Goal: Task Accomplishment & Management: Use online tool/utility

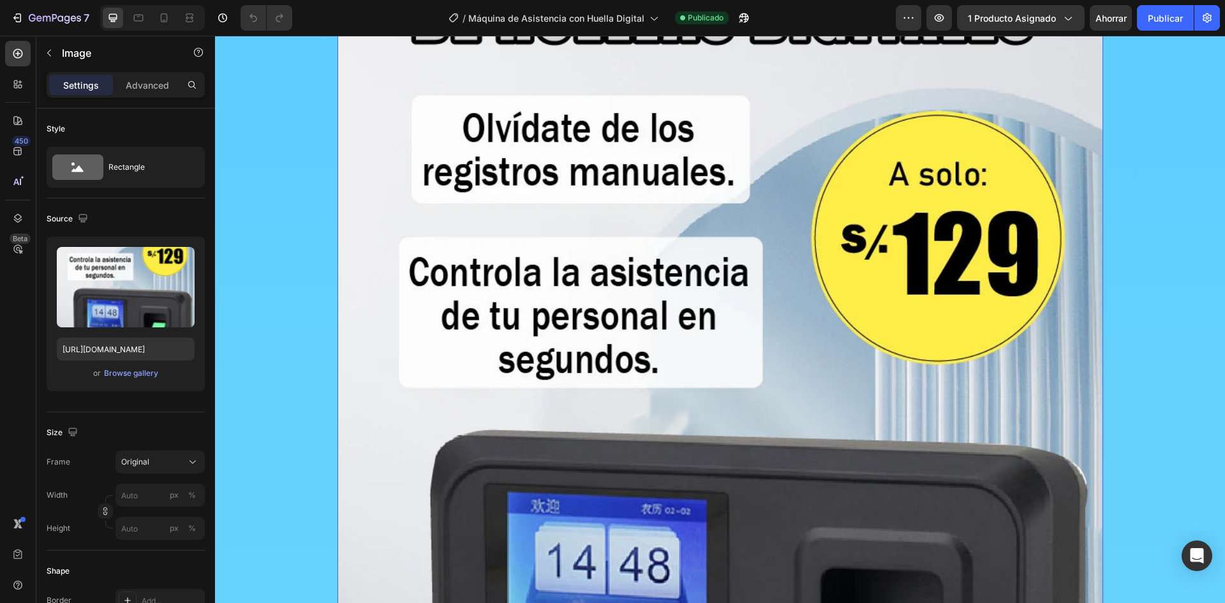
scroll to position [319, 0]
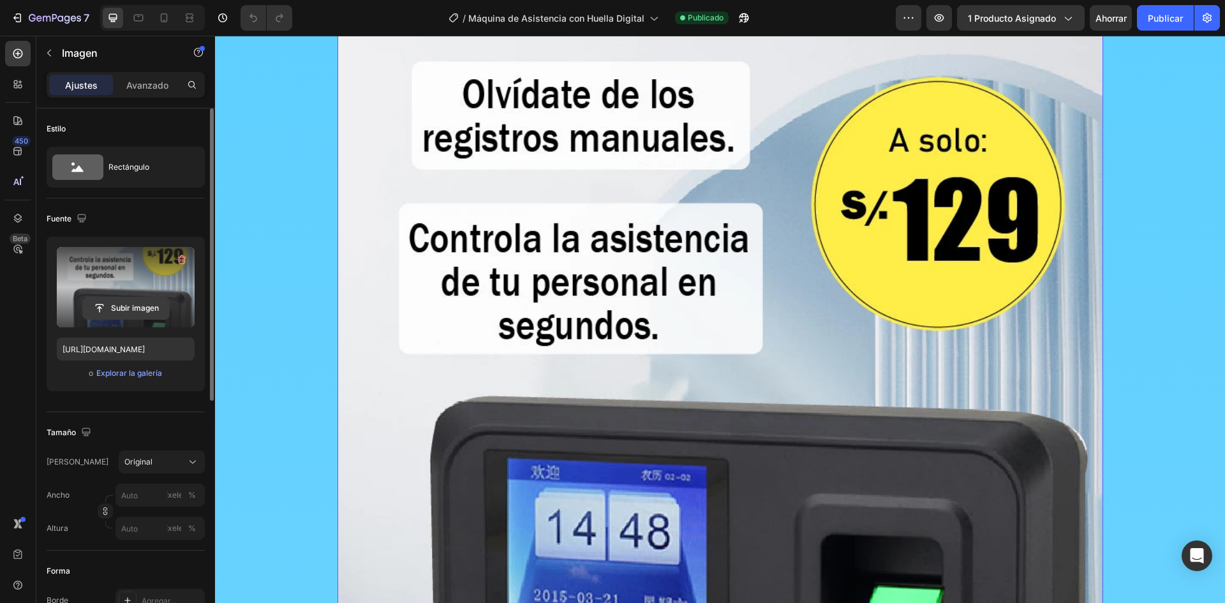
click at [149, 306] on input "file" at bounding box center [126, 308] width 86 height 22
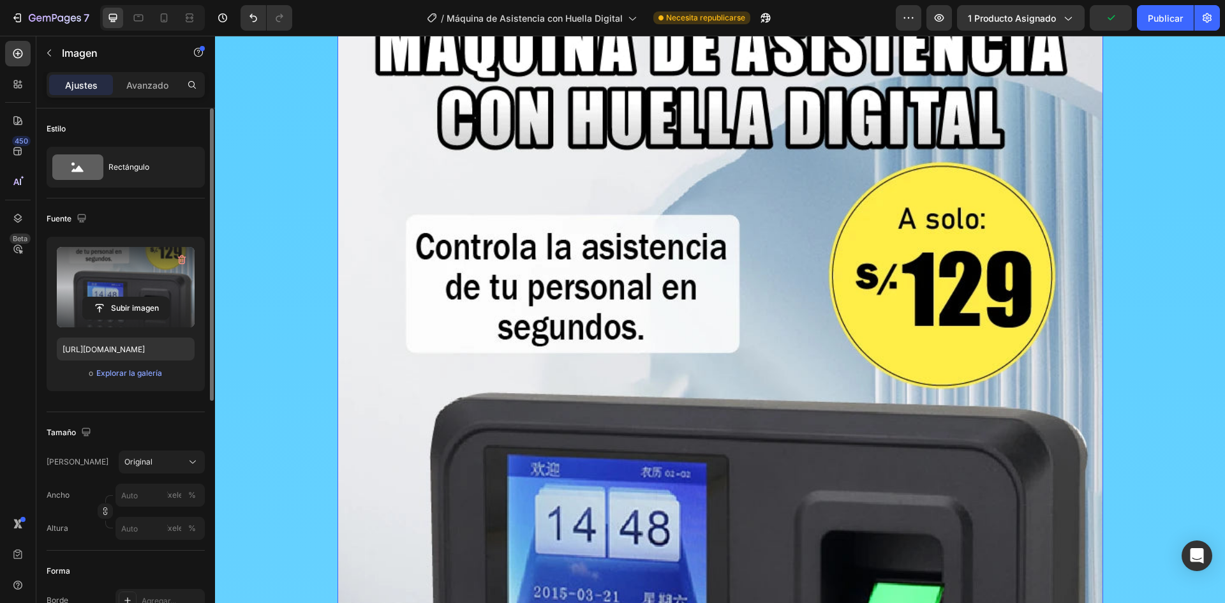
scroll to position [0, 0]
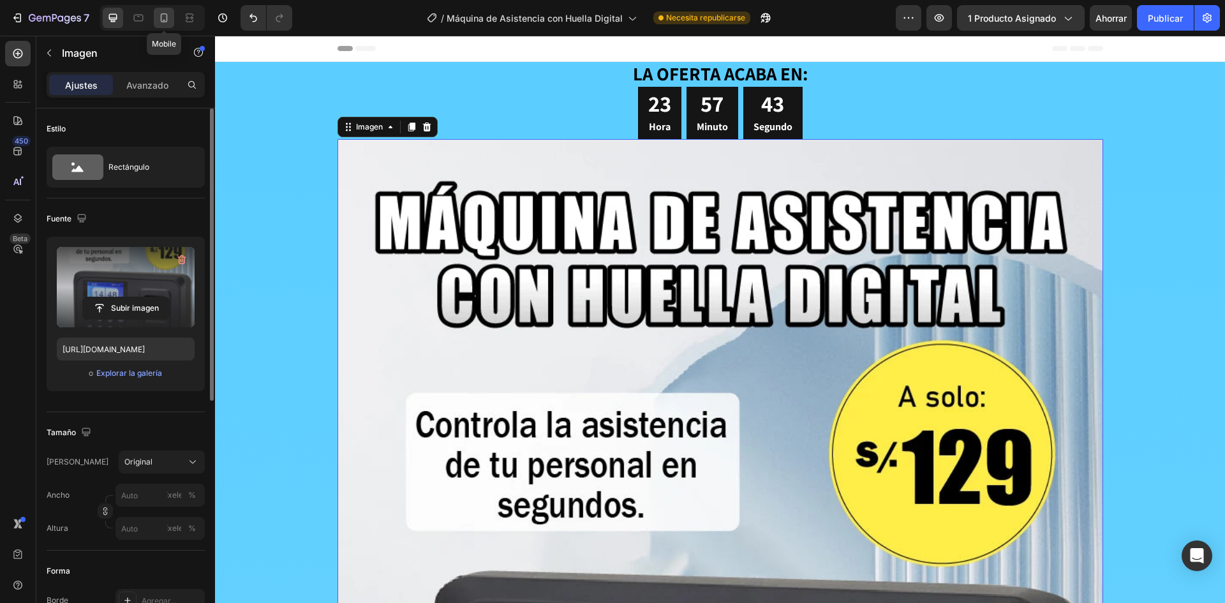
click at [159, 22] on icon at bounding box center [164, 17] width 13 height 13
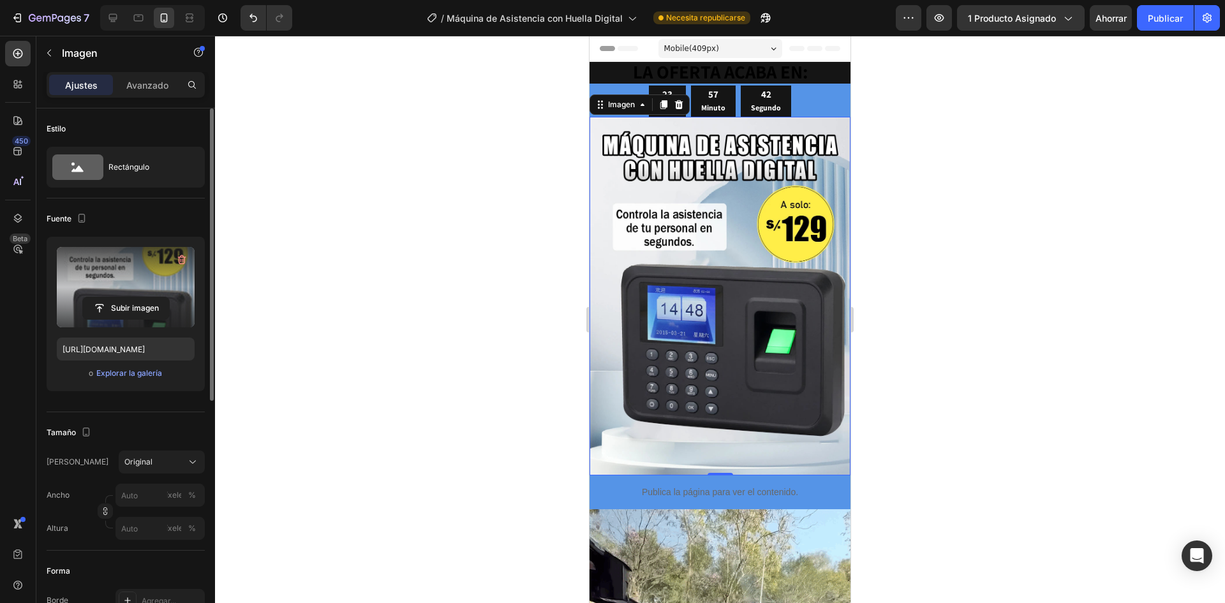
scroll to position [36, 0]
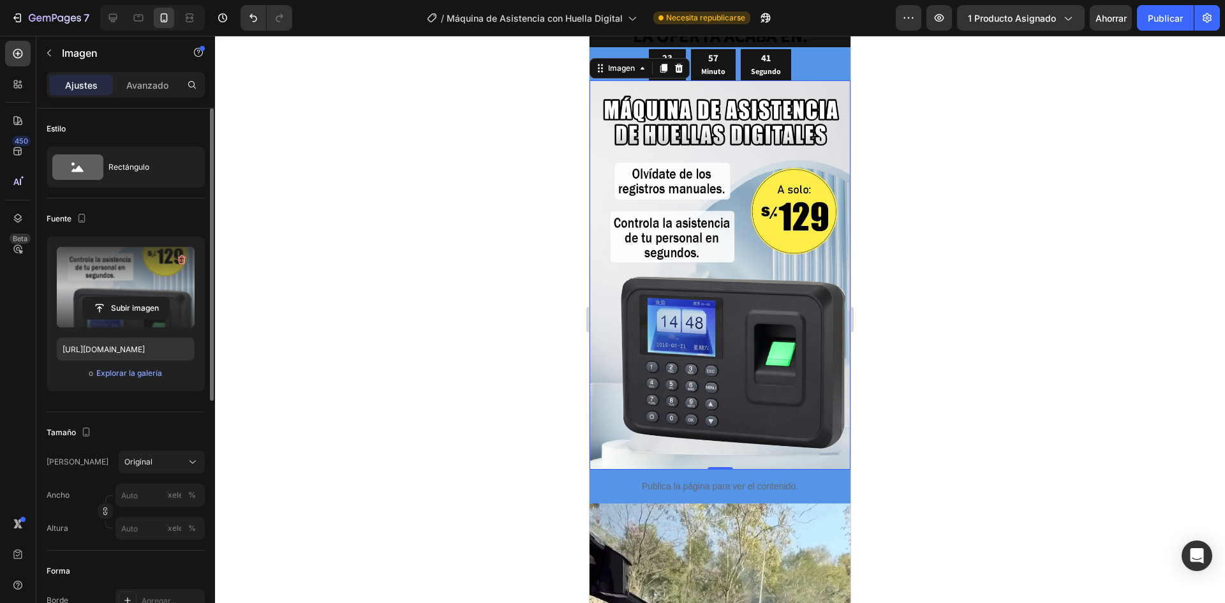
click at [635, 217] on img at bounding box center [719, 274] width 261 height 389
click at [117, 303] on input "file" at bounding box center [126, 308] width 86 height 22
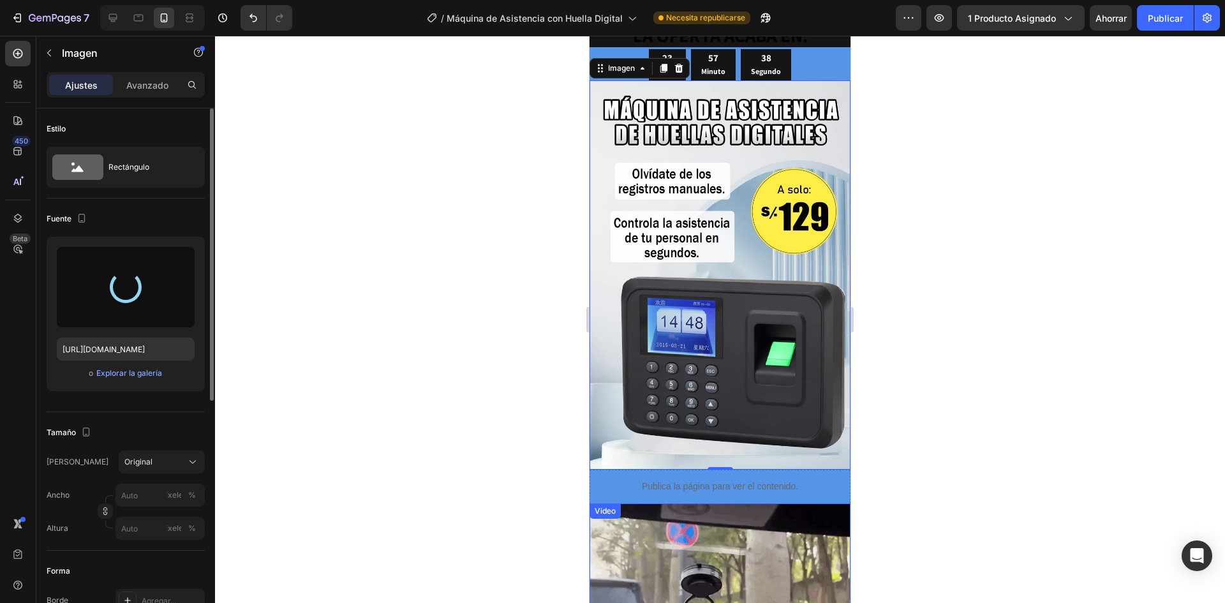
type input "[URL][DOMAIN_NAME]"
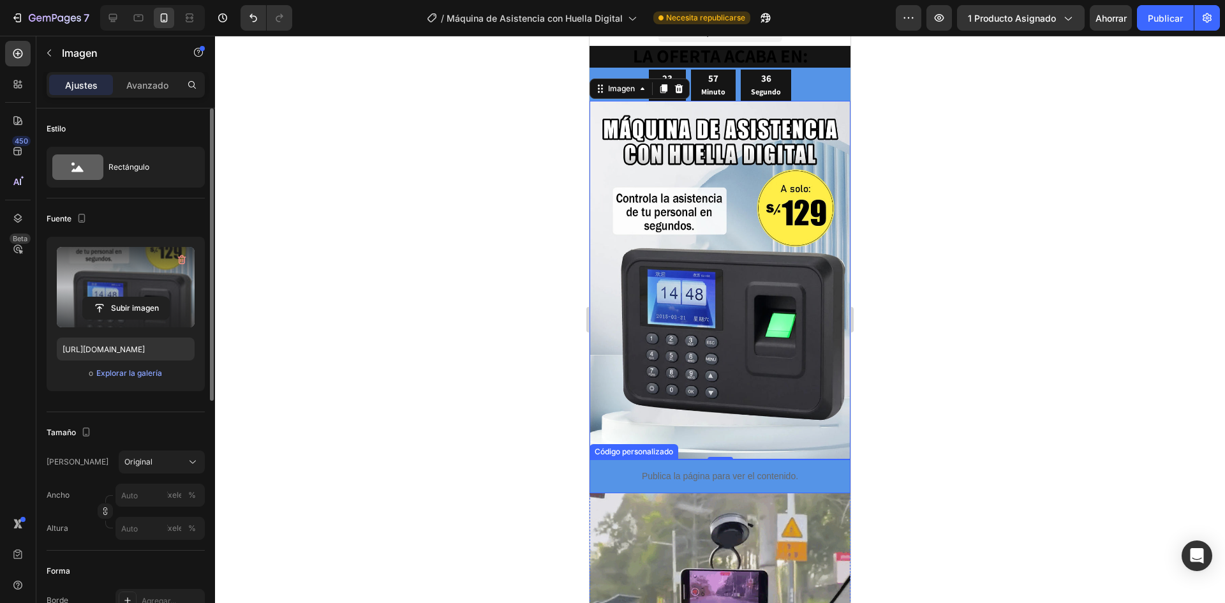
scroll to position [0, 0]
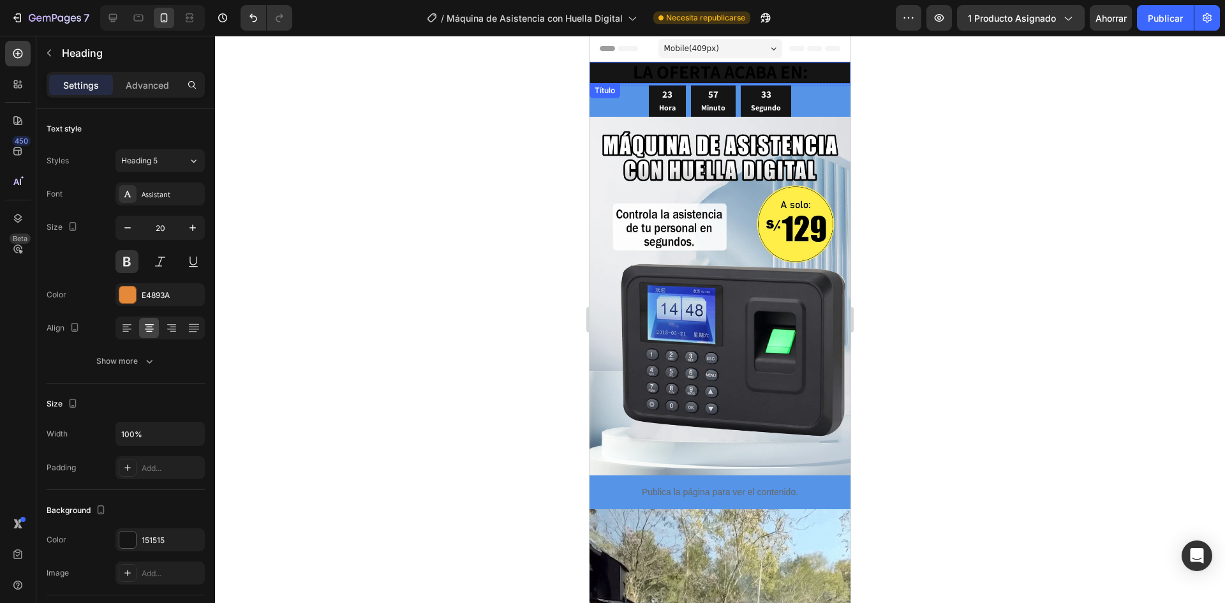
click at [806, 72] on h2 "LA OFERTA ACABA EN:" at bounding box center [719, 73] width 261 height 22
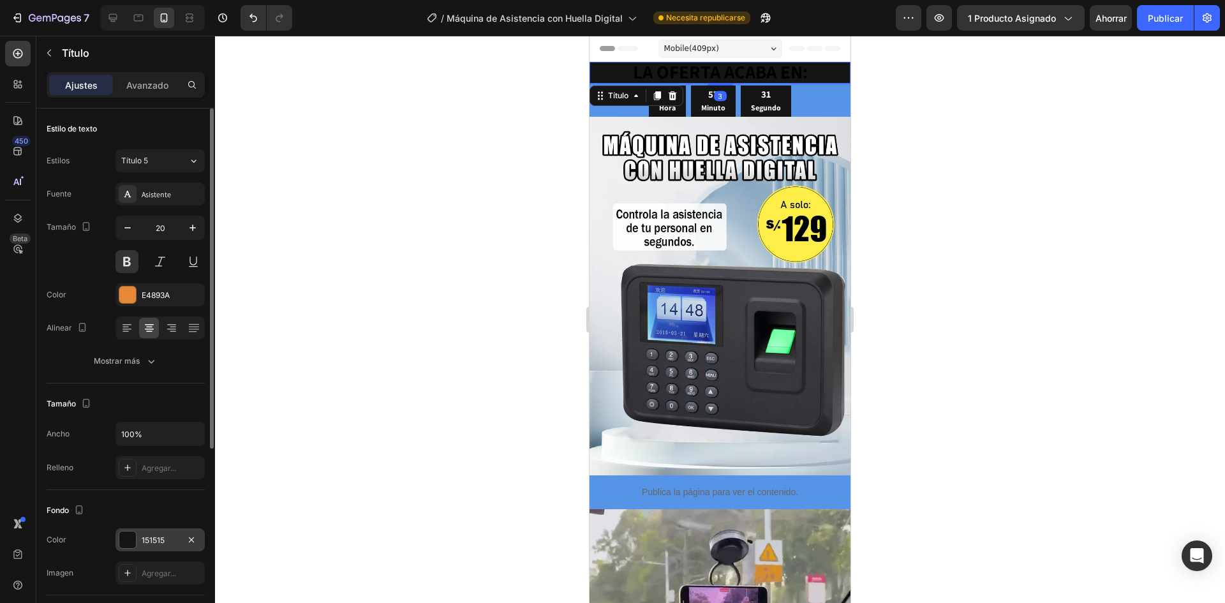
click at [133, 538] on div at bounding box center [127, 539] width 17 height 17
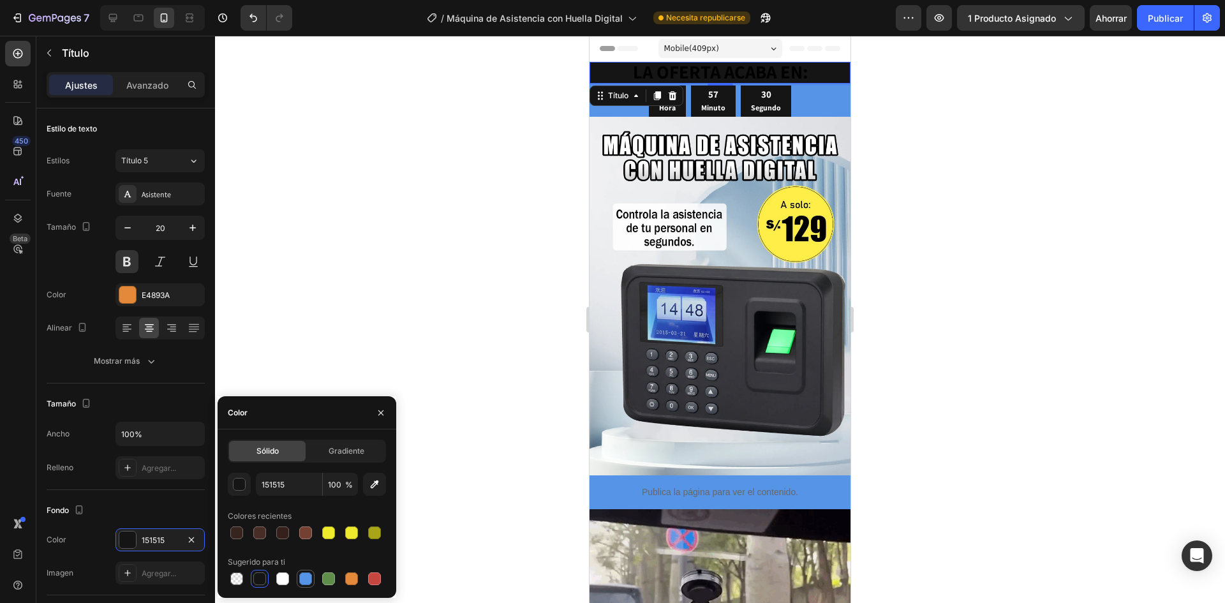
click at [302, 576] on div at bounding box center [305, 578] width 13 height 13
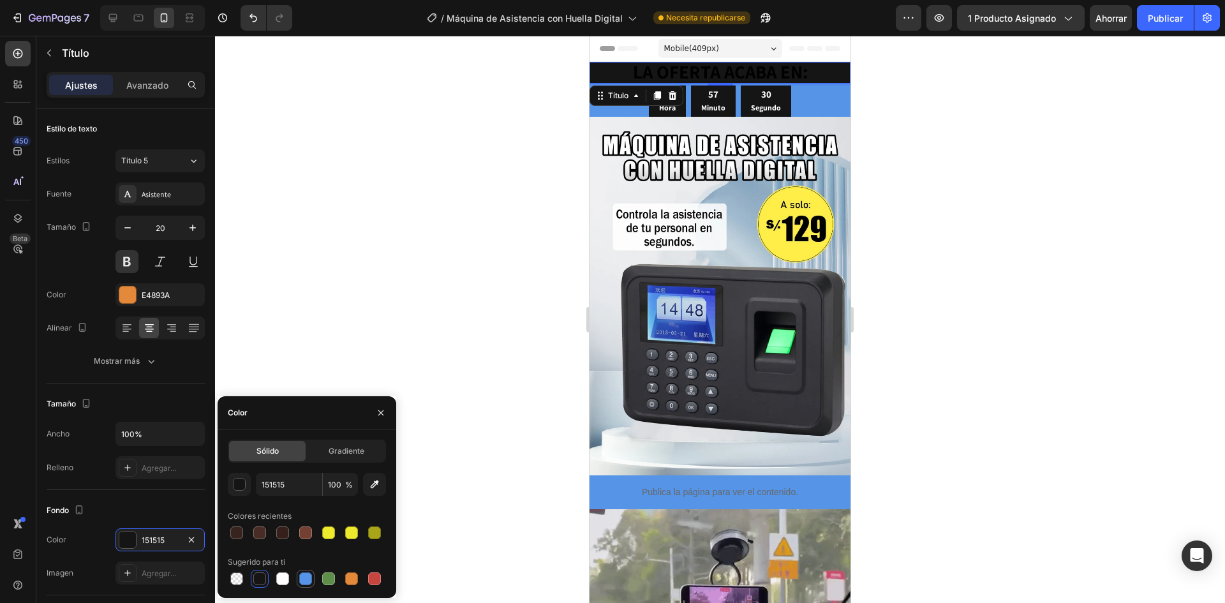
type input "5594E7"
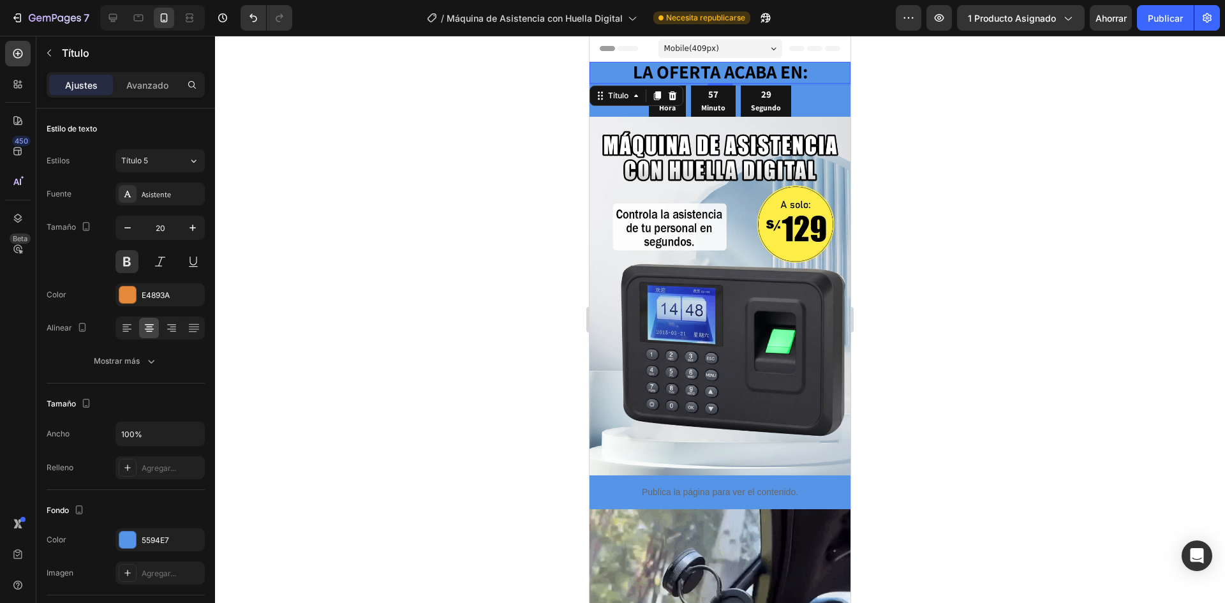
click at [392, 299] on div at bounding box center [720, 319] width 1010 height 567
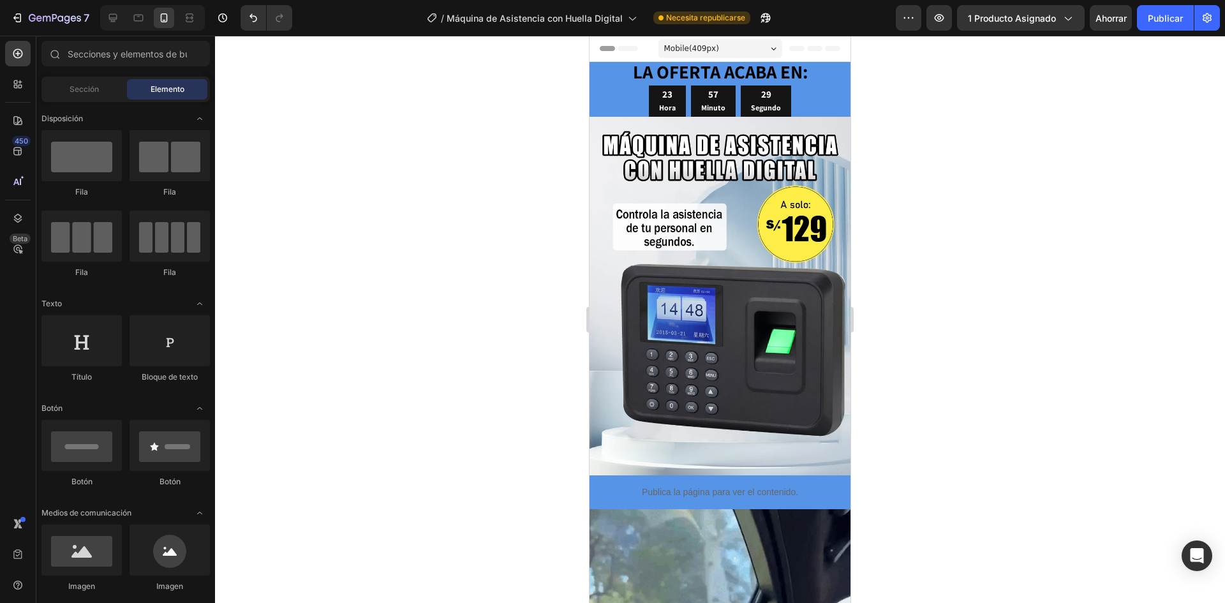
click at [392, 299] on div at bounding box center [720, 319] width 1010 height 567
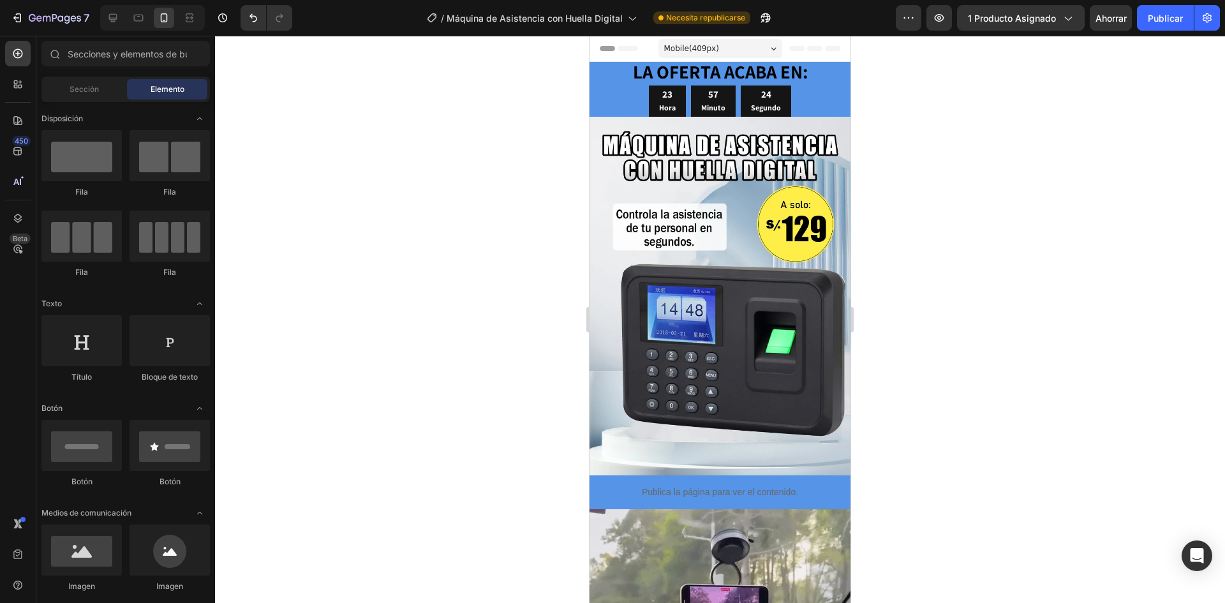
click at [124, 22] on div at bounding box center [152, 18] width 105 height 26
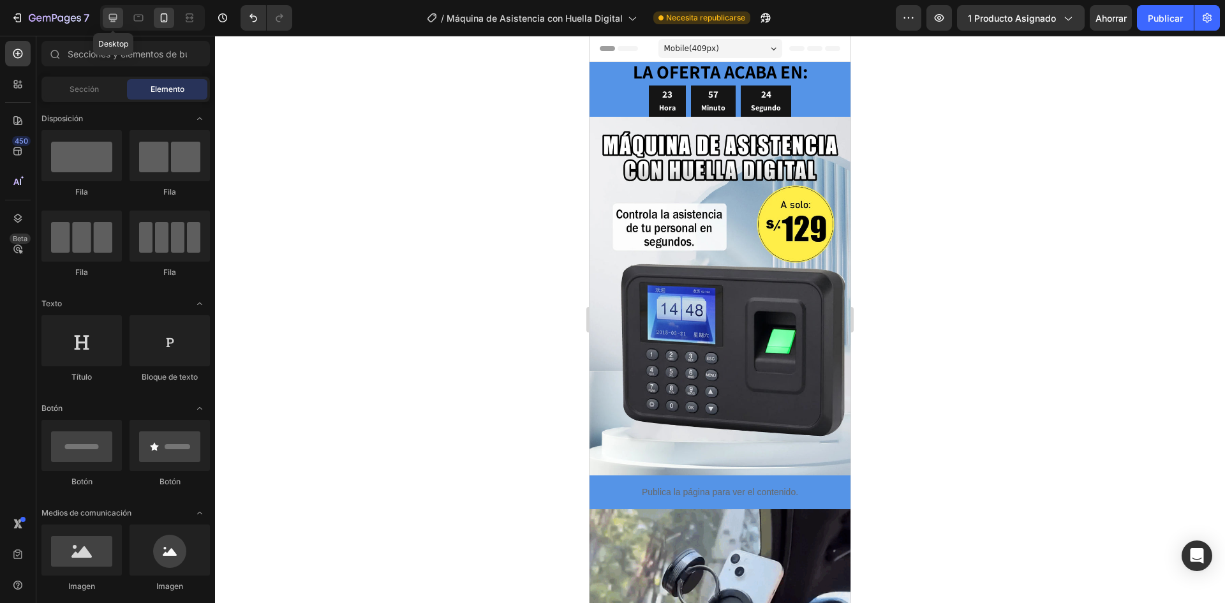
click at [117, 20] on icon at bounding box center [113, 17] width 13 height 13
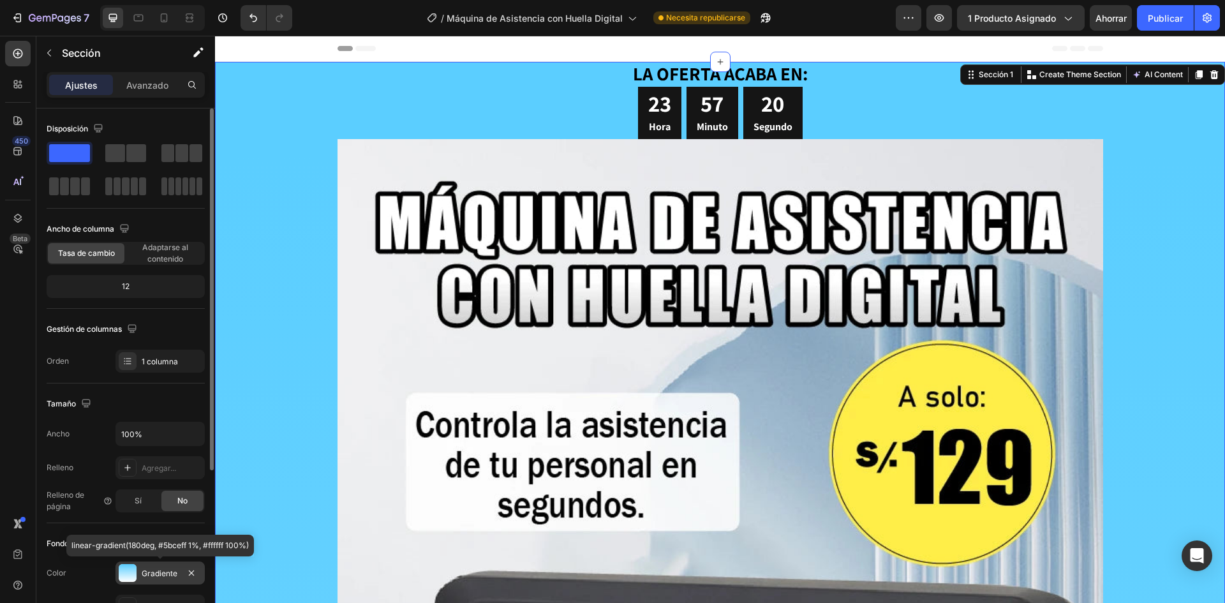
click at [132, 571] on div at bounding box center [128, 573] width 18 height 18
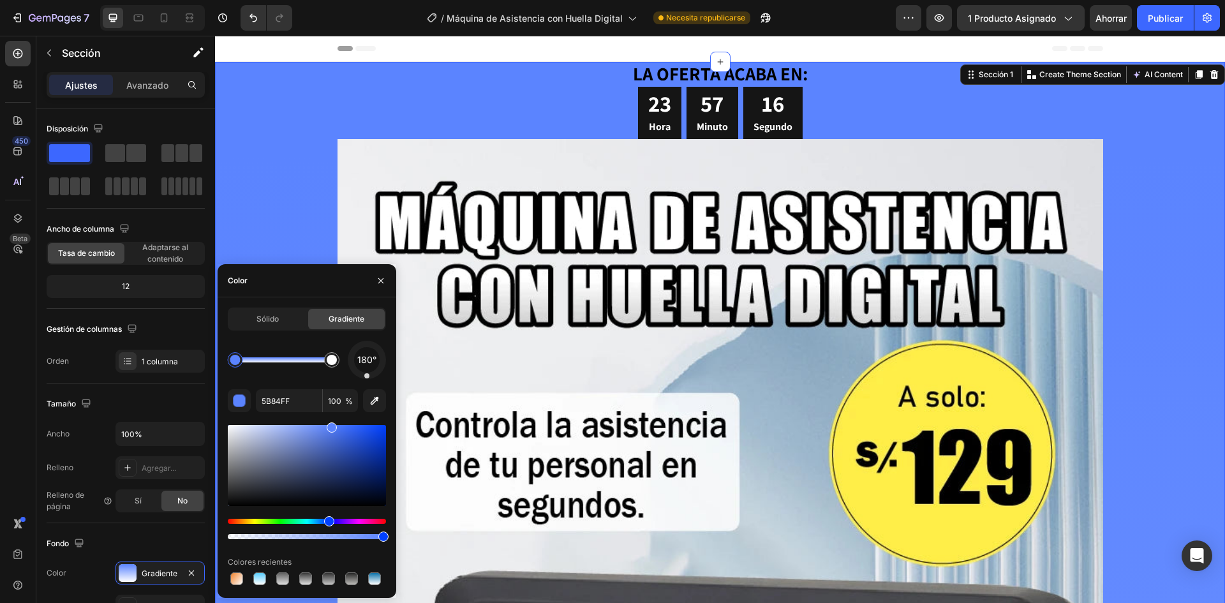
drag, startPoint x: 318, startPoint y: 521, endPoint x: 327, endPoint y: 519, distance: 9.9
drag, startPoint x: 330, startPoint y: 518, endPoint x: 331, endPoint y: 467, distance: 51.0
click at [329, 515] on div at bounding box center [307, 481] width 158 height 119
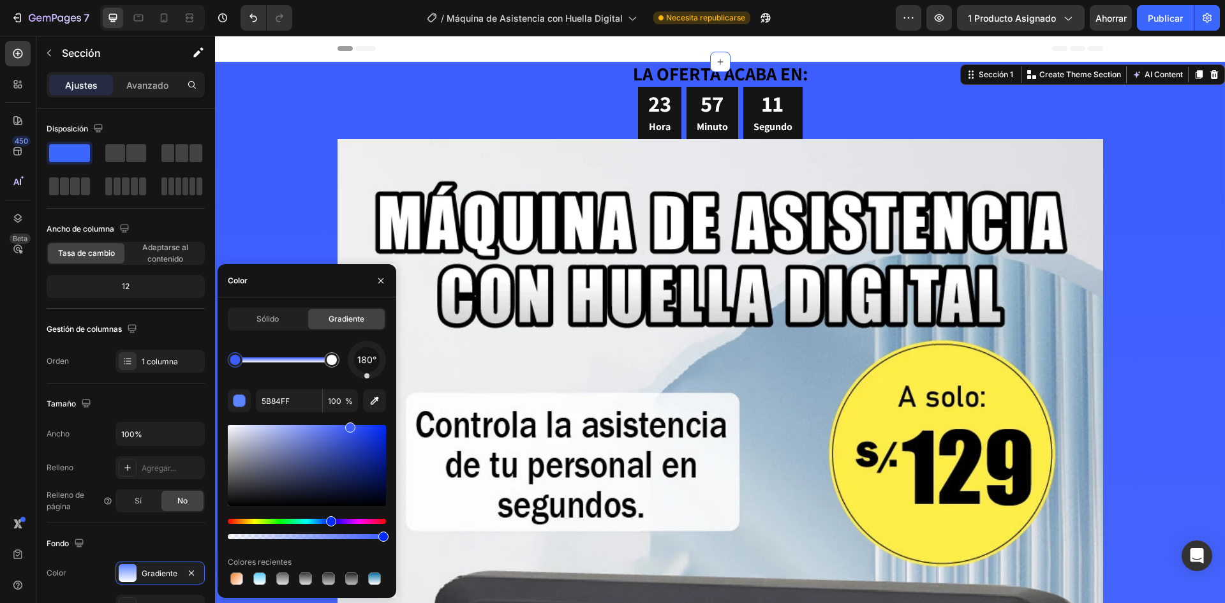
drag, startPoint x: 340, startPoint y: 424, endPoint x: 348, endPoint y: 423, distance: 8.4
click at [348, 423] on div at bounding box center [350, 427] width 10 height 10
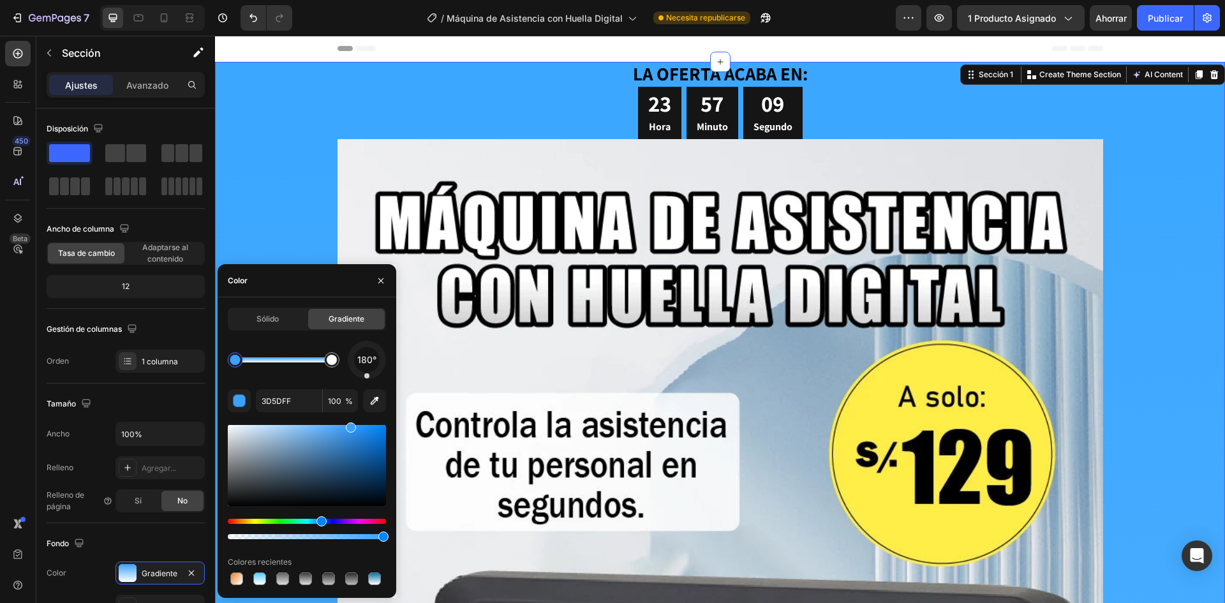
type input "3CA1FF"
drag, startPoint x: 340, startPoint y: 503, endPoint x: 320, endPoint y: 522, distance: 28.0
